Goal: Information Seeking & Learning: Learn about a topic

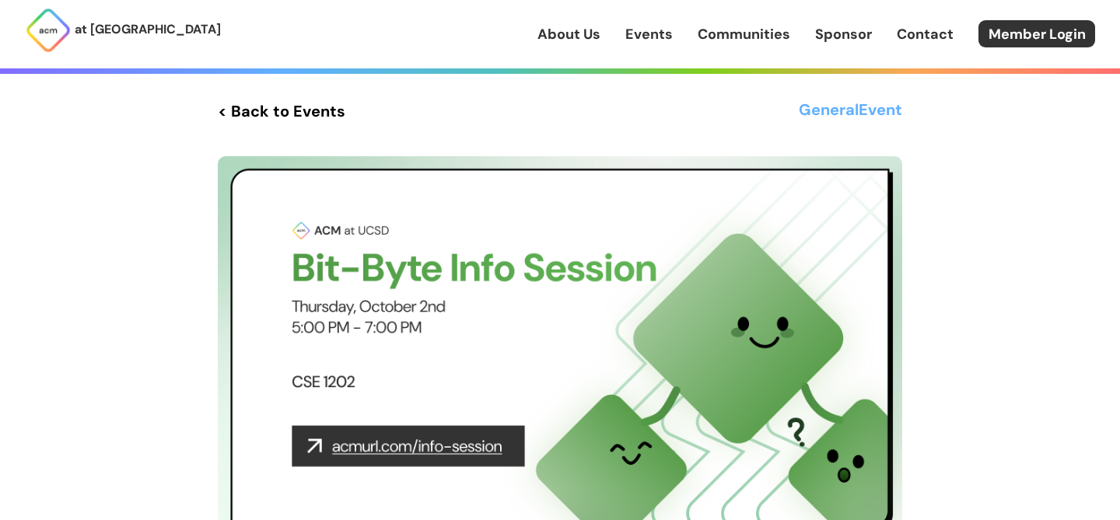
click at [398, 174] on img at bounding box center [560, 348] width 684 height 385
click at [904, 96] on div "< Back to Events General Event [DATE] Thurs CSE 1202 Bit-Byte Info Session 5:00…" at bounding box center [560, 426] width 747 height 853
click at [860, 103] on h3 "General Event" at bounding box center [850, 111] width 103 height 28
click at [653, 40] on link "Events" at bounding box center [648, 34] width 47 height 20
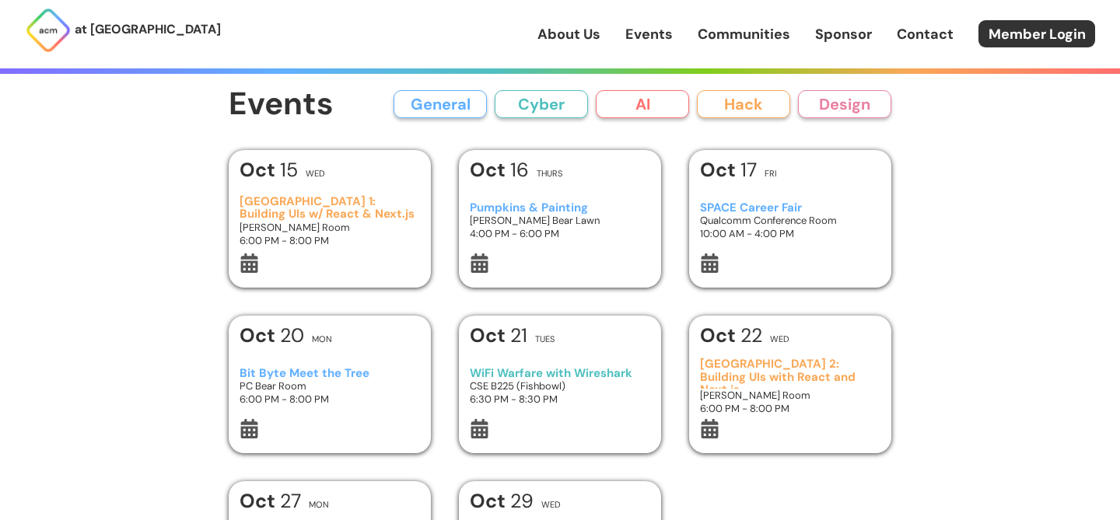
click at [743, 31] on link "Communities" at bounding box center [744, 34] width 93 height 20
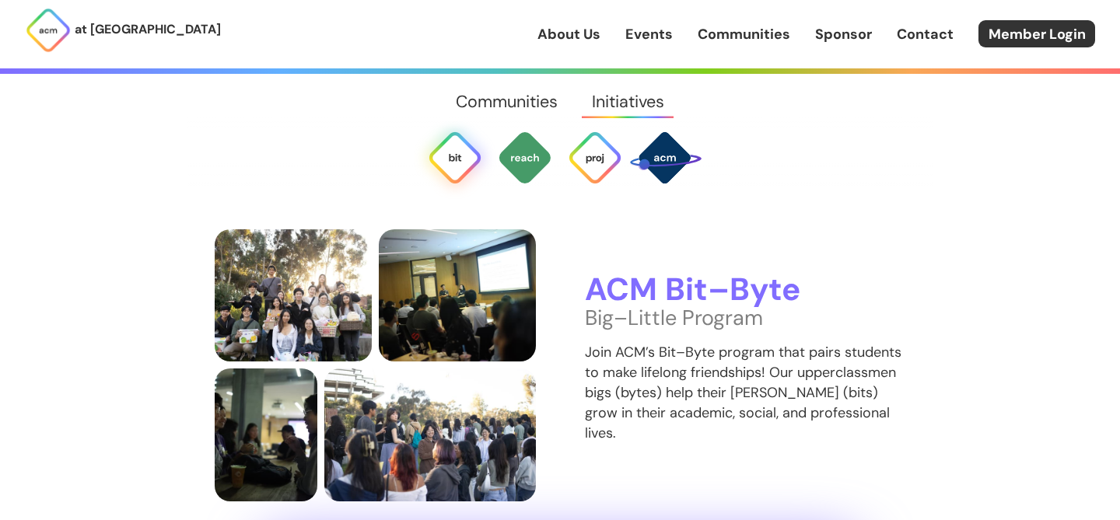
scroll to position [2955, 0]
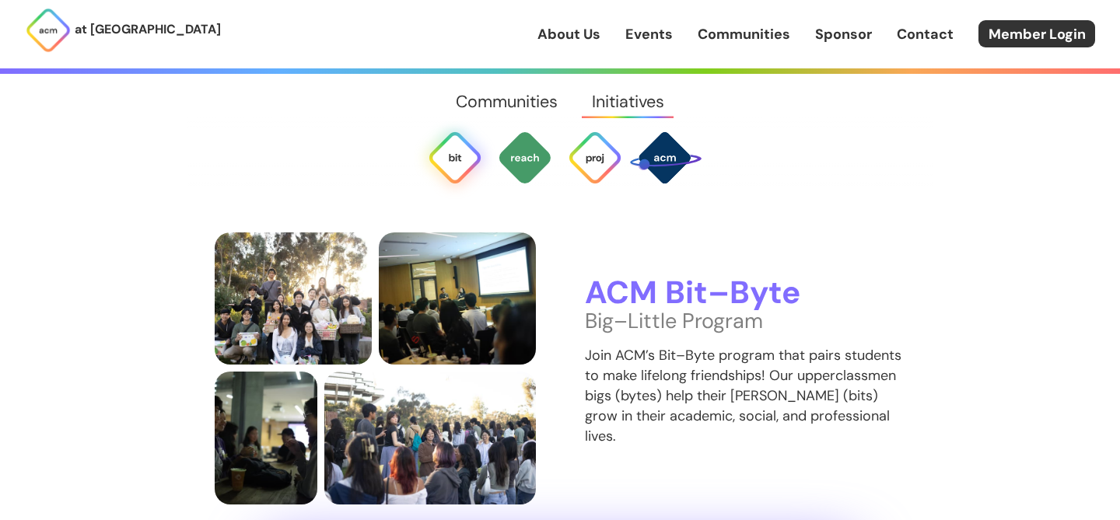
click at [652, 276] on h3 "ACM Bit–Byte" at bounding box center [745, 293] width 321 height 35
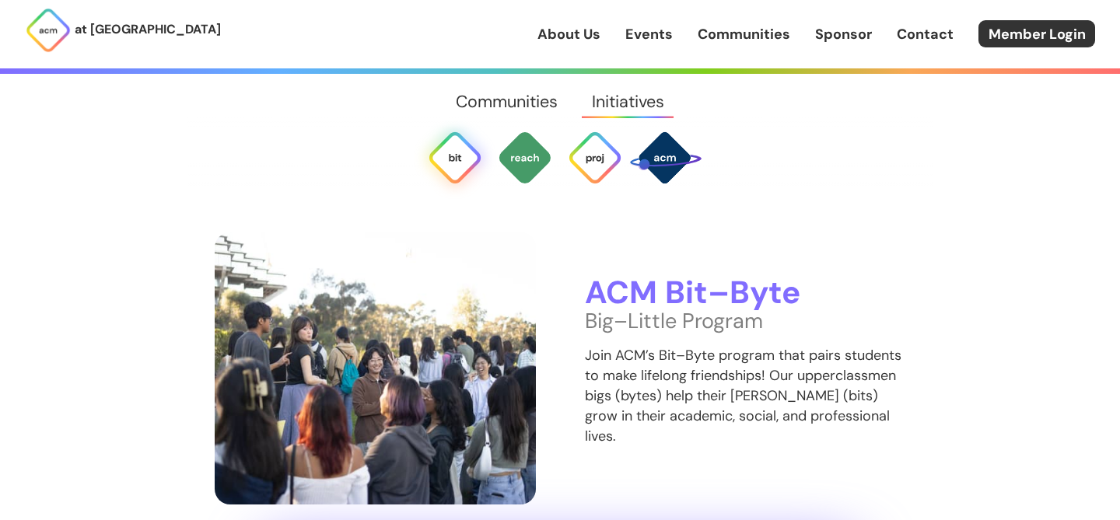
click at [473, 336] on img at bounding box center [375, 369] width 321 height 272
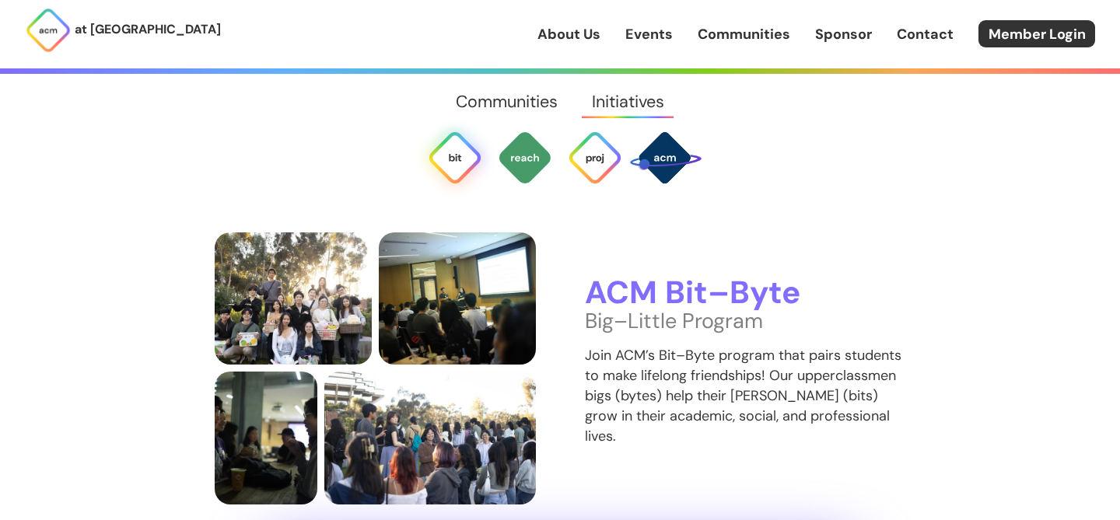
click at [636, 366] on p "Join ACM’s Bit–Byte program that pairs students to make lifelong friendships! O…" at bounding box center [745, 395] width 321 height 101
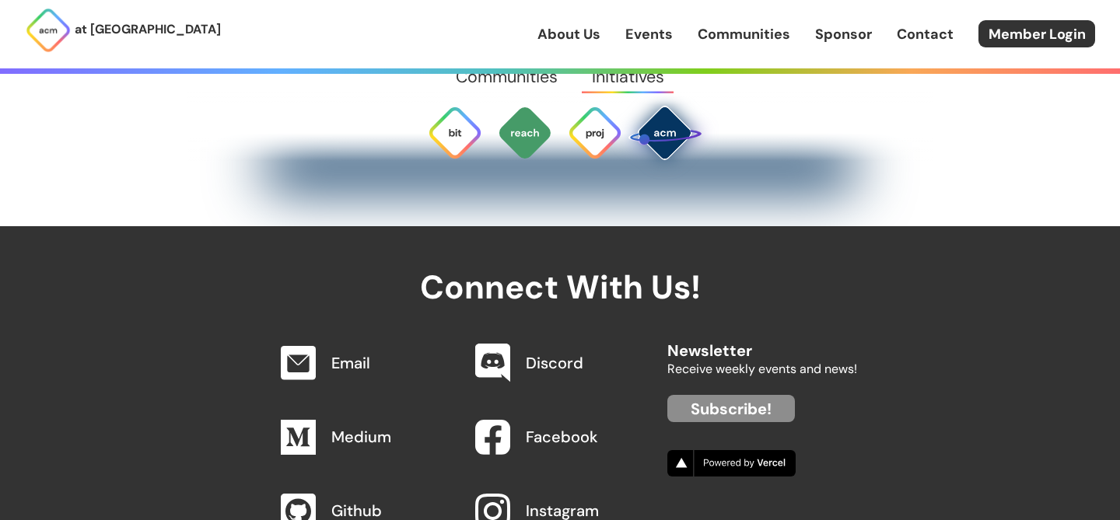
scroll to position [4925, 0]
